Goal: Complete application form

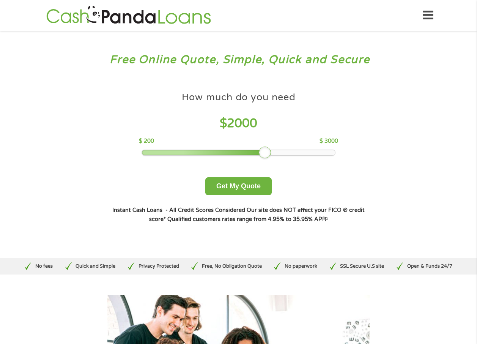
drag, startPoint x: 195, startPoint y: 150, endPoint x: 266, endPoint y: 150, distance: 71.0
click at [266, 150] on div at bounding box center [265, 153] width 12 height 12
click at [237, 185] on button "Get My Quote" at bounding box center [238, 186] width 66 height 18
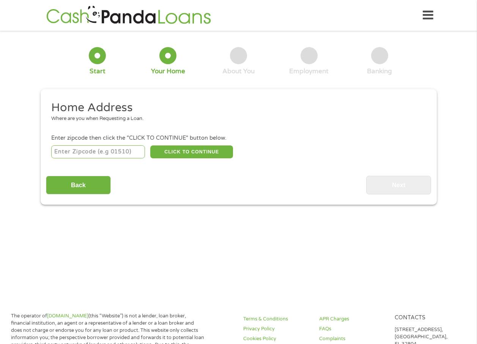
click at [98, 156] on input "number" at bounding box center [98, 151] width 94 height 13
type input "73112"
click at [180, 152] on button "CLICK TO CONTINUE" at bounding box center [191, 151] width 83 height 13
type input "73112"
type input "[US_STATE][GEOGRAPHIC_DATA]"
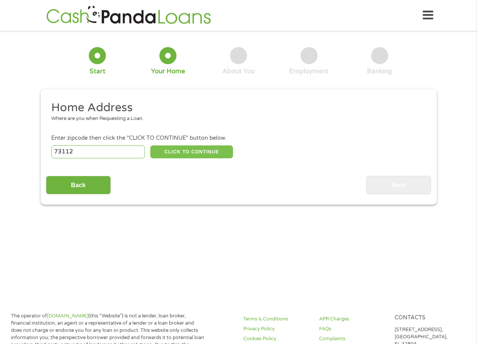
select select "[US_STATE]"
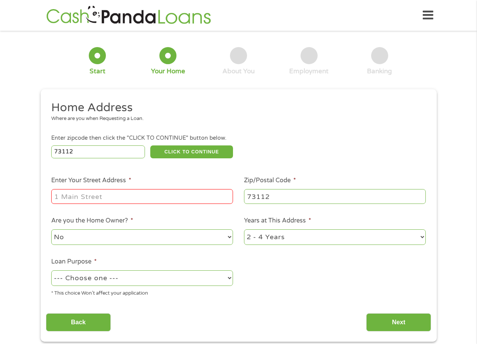
click at [111, 194] on input "Enter Your Street Address *" at bounding box center [142, 196] width 182 height 14
type input "[STREET_ADDRESS]"
click at [117, 240] on select "No Yes" at bounding box center [142, 237] width 182 height 16
select select "yes"
click at [51, 229] on select "No Yes" at bounding box center [142, 237] width 182 height 16
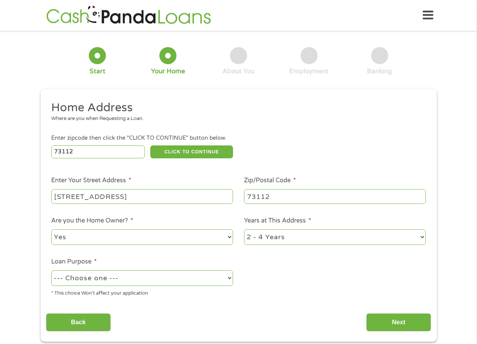
click at [275, 238] on select "1 Year or less 1 - 2 Years 2 - 4 Years Over 4 Years" at bounding box center [335, 237] width 182 height 16
select select "60months"
click at [244, 229] on select "1 Year or less 1 - 2 Years 2 - 4 Years Over 4 Years" at bounding box center [335, 237] width 182 height 16
click at [122, 277] on select "--- Choose one --- Pay Bills Debt Consolidation Home Improvement Major Purchase…" at bounding box center [142, 278] width 182 height 16
select select "medicalexpenses"
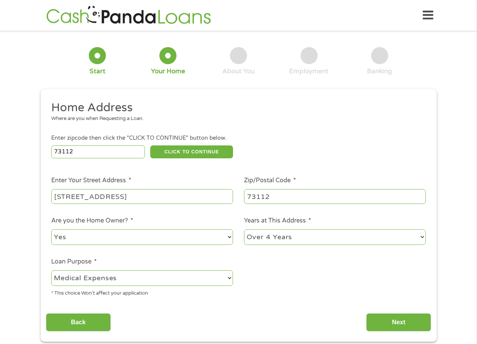
click at [51, 270] on select "--- Choose one --- Pay Bills Debt Consolidation Home Improvement Major Purchase…" at bounding box center [142, 278] width 182 height 16
click at [389, 322] on input "Next" at bounding box center [399, 322] width 65 height 19
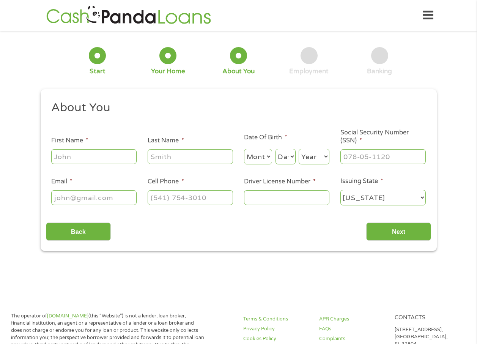
click at [70, 159] on input "First Name *" at bounding box center [93, 156] width 85 height 14
type input "[PERSON_NAME]"
click at [265, 156] on select "Month 1 2 3 4 5 6 7 8 9 10 11 12" at bounding box center [258, 157] width 28 height 16
select select "8"
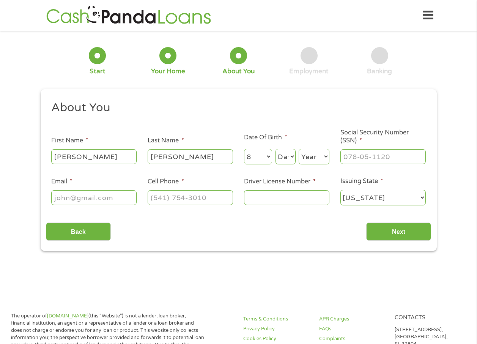
click at [244, 149] on select "Month 1 2 3 4 5 6 7 8 9 10 11 12" at bounding box center [258, 157] width 28 height 16
click at [286, 159] on select "Day 1 2 3 4 5 6 7 8 9 10 11 12 13 14 15 16 17 18 19 20 21 22 23 24 25 26 27 28 …" at bounding box center [286, 157] width 20 height 16
select select "7"
click at [276, 149] on select "Day 1 2 3 4 5 6 7 8 9 10 11 12 13 14 15 16 17 18 19 20 21 22 23 24 25 26 27 28 …" at bounding box center [286, 157] width 20 height 16
click at [307, 157] on select "Year [DATE] 2006 2005 2004 2003 2002 2001 2000 1999 1998 1997 1996 1995 1994 19…" at bounding box center [314, 157] width 31 height 16
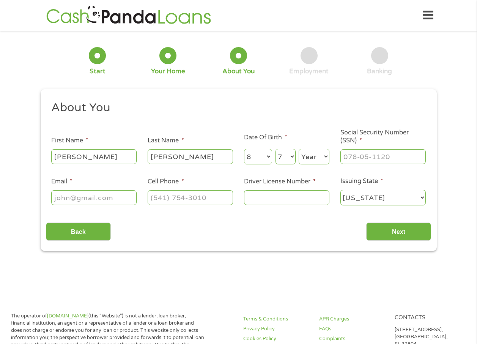
select select "1954"
click at [299, 149] on select "Year [DATE] 2006 2005 2004 2003 2002 2001 2000 1999 1998 1997 1996 1995 1994 19…" at bounding box center [314, 157] width 31 height 16
click at [353, 156] on input "___-__-____" at bounding box center [383, 156] width 85 height 14
type input "445-58-5674"
click at [99, 195] on input "Email *" at bounding box center [93, 197] width 85 height 14
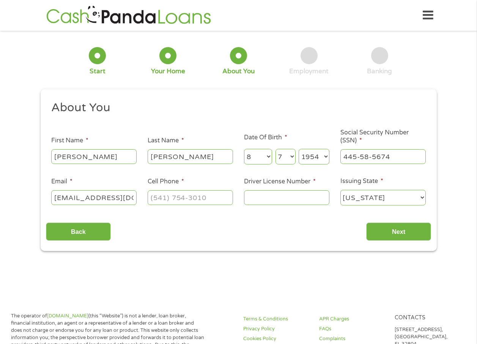
type input "[EMAIL_ADDRESS][DOMAIN_NAME]"
type input "[PHONE_NUMBER]"
type input "R080138260"
drag, startPoint x: 264, startPoint y: 224, endPoint x: 308, endPoint y: 232, distance: 44.8
click at [270, 228] on div "Back Next" at bounding box center [239, 229] width 386 height 24
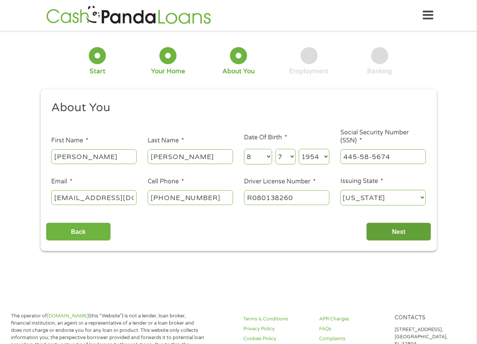
click at [387, 228] on input "Next" at bounding box center [399, 232] width 65 height 19
click at [400, 233] on input "Next" at bounding box center [399, 232] width 65 height 19
click at [392, 232] on input "Next" at bounding box center [399, 232] width 65 height 19
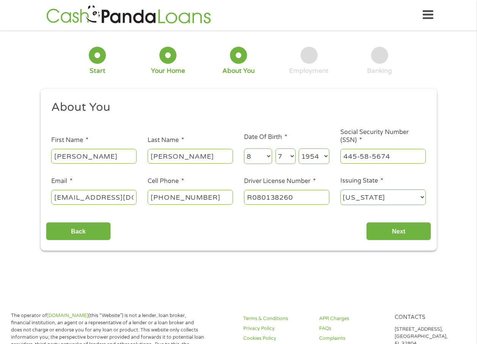
scroll to position [0, 0]
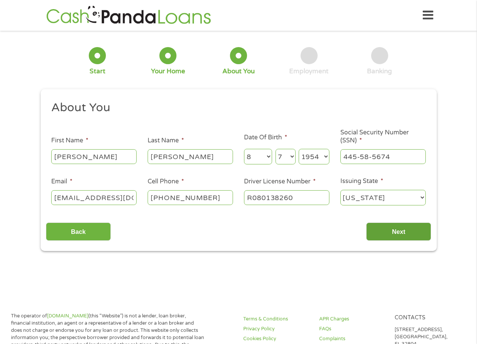
click at [397, 231] on input "Next" at bounding box center [399, 232] width 65 height 19
click at [396, 231] on input "Next" at bounding box center [399, 232] width 65 height 19
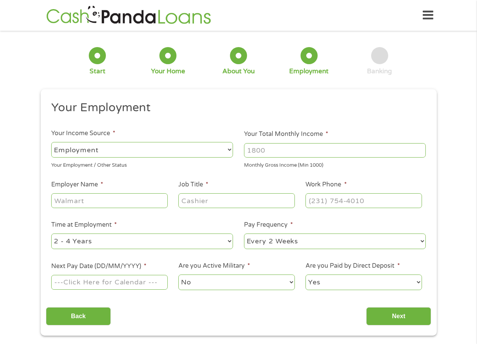
scroll to position [3, 3]
click at [276, 149] on input "Your Total Monthly Income *" at bounding box center [335, 150] width 182 height 14
type input "6088"
click at [105, 200] on input "Employer Name *" at bounding box center [109, 200] width 116 height 14
type input "Eden Asset Management"
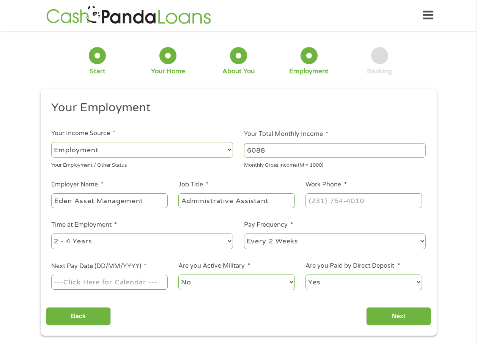
type input "Administrative Assistant"
type input "[PHONE_NUMBER]"
click at [95, 241] on select "--- Choose one --- 1 Year or less 1 - 2 Years 2 - 4 Years Over 4 Years" at bounding box center [142, 242] width 182 height 16
select select "60months"
click at [51, 234] on select "--- Choose one --- 1 Year or less 1 - 2 Years 2 - 4 Years Over 4 Years" at bounding box center [142, 242] width 182 height 16
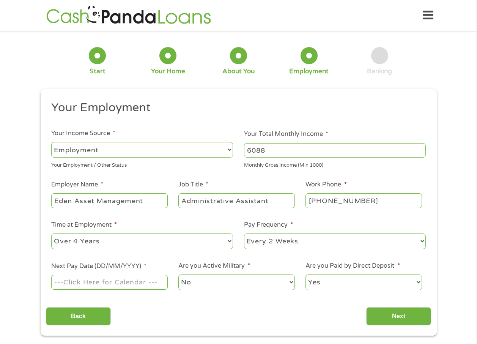
click at [258, 242] on select "--- Choose one --- Every 2 Weeks Every Week Monthly Semi-Monthly" at bounding box center [335, 242] width 182 height 16
select select "semimonthly"
click at [244, 234] on select "--- Choose one --- Every 2 Weeks Every Week Monthly Semi-Monthly" at bounding box center [335, 242] width 182 height 16
click at [118, 280] on input "Next Pay Date (DD/MM/YYYY) *" at bounding box center [109, 282] width 116 height 14
click at [168, 298] on div "Your Employment Your Income Source * --- Choose one --- Employment [DEMOGRAPHIC…" at bounding box center [239, 213] width 386 height 226
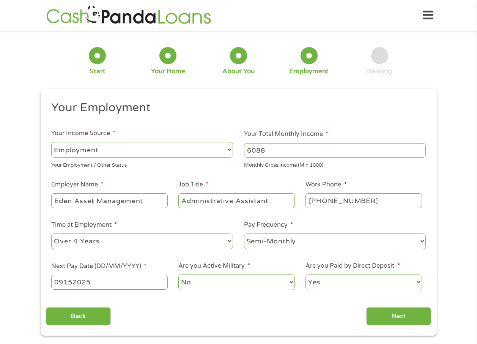
drag, startPoint x: 103, startPoint y: 277, endPoint x: 19, endPoint y: 278, distance: 84.7
click at [19, 278] on div "1 Start 2 Your Home 3 About You 4 Employment 5 Banking 6 This field is hidden w…" at bounding box center [238, 186] width 477 height 300
type input "[DATE]"
click at [393, 316] on input "Next" at bounding box center [399, 316] width 65 height 19
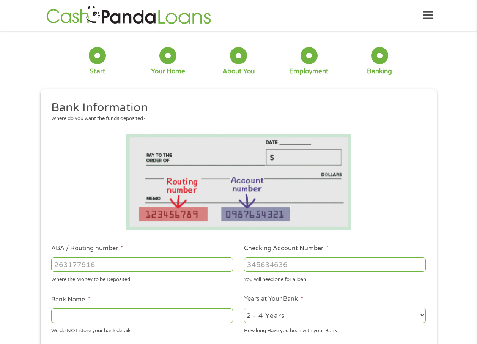
click at [106, 264] on input "ABA / Routing number *" at bounding box center [142, 265] width 182 height 14
type input "267077847"
type input "TROPICAL FINANCIAL CREDIT UNION"
type input "267077847"
type input "4063779"
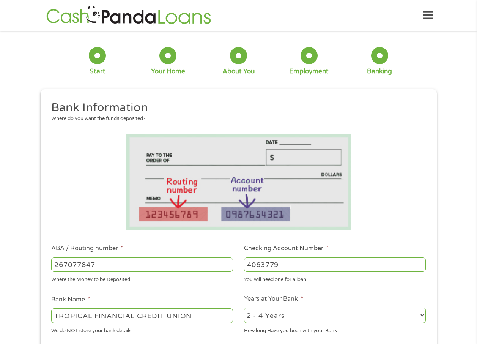
click at [304, 309] on select "2 - 4 Years 6 - 12 Months 1 - 2 Years Over 4 Years" at bounding box center [335, 316] width 182 height 16
select select "60months"
click at [244, 308] on select "2 - 4 Years 6 - 12 Months 1 - 2 Years Over 4 Years" at bounding box center [335, 316] width 182 height 16
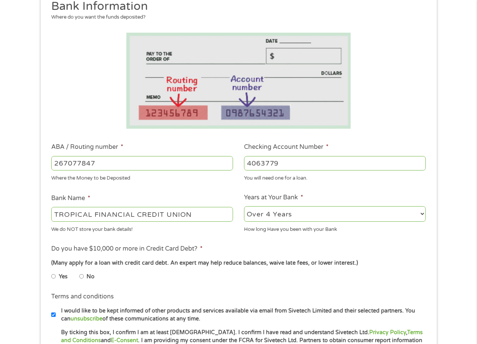
scroll to position [114, 0]
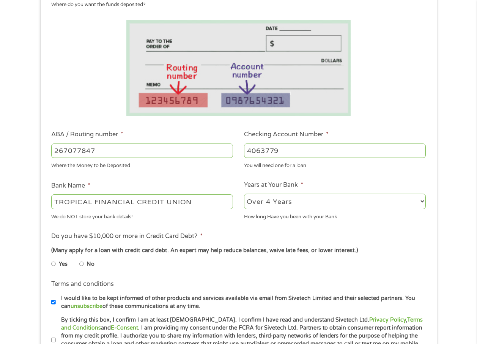
click at [53, 263] on input "Yes" at bounding box center [53, 264] width 5 height 12
radio input "true"
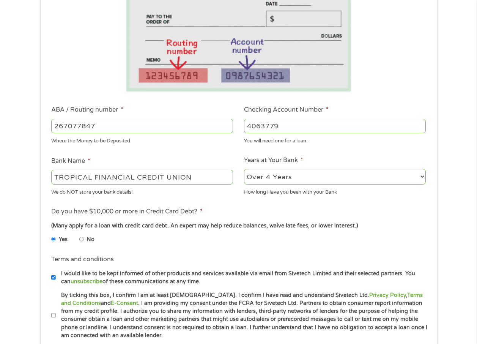
scroll to position [152, 0]
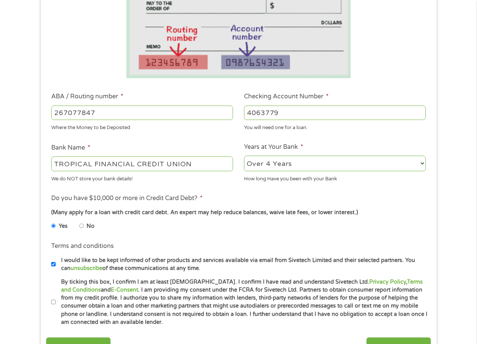
click at [51, 301] on input "By ticking this box, I confirm I am at least [DEMOGRAPHIC_DATA]. I confirm I ha…" at bounding box center [53, 302] width 5 height 12
checkbox input "true"
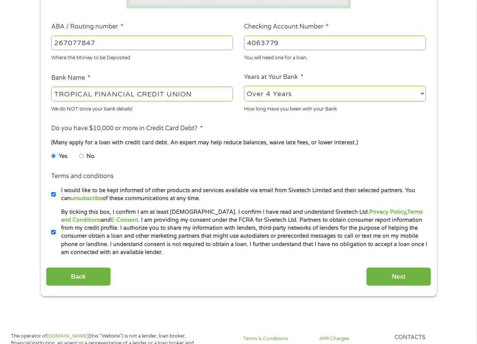
scroll to position [228, 0]
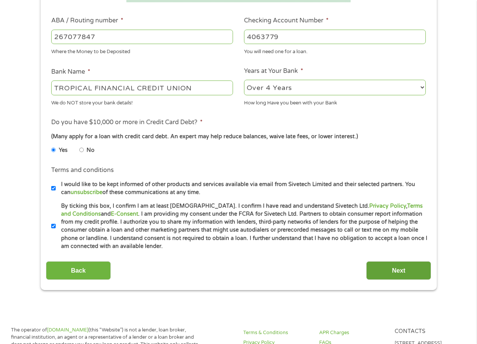
click at [396, 268] on input "Next" at bounding box center [399, 270] width 65 height 19
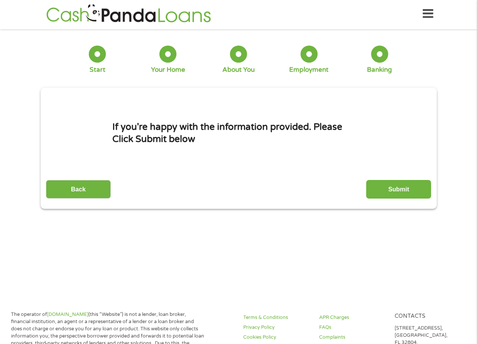
scroll to position [0, 0]
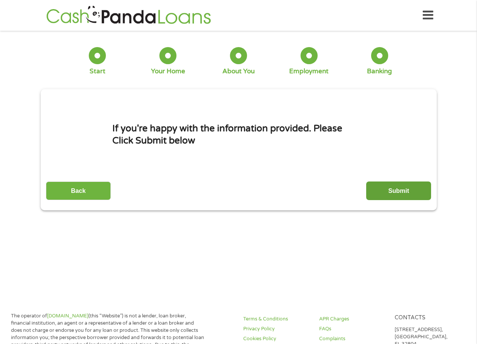
click at [396, 195] on input "Submit" at bounding box center [399, 191] width 65 height 19
